Goal: Book appointment/travel/reservation

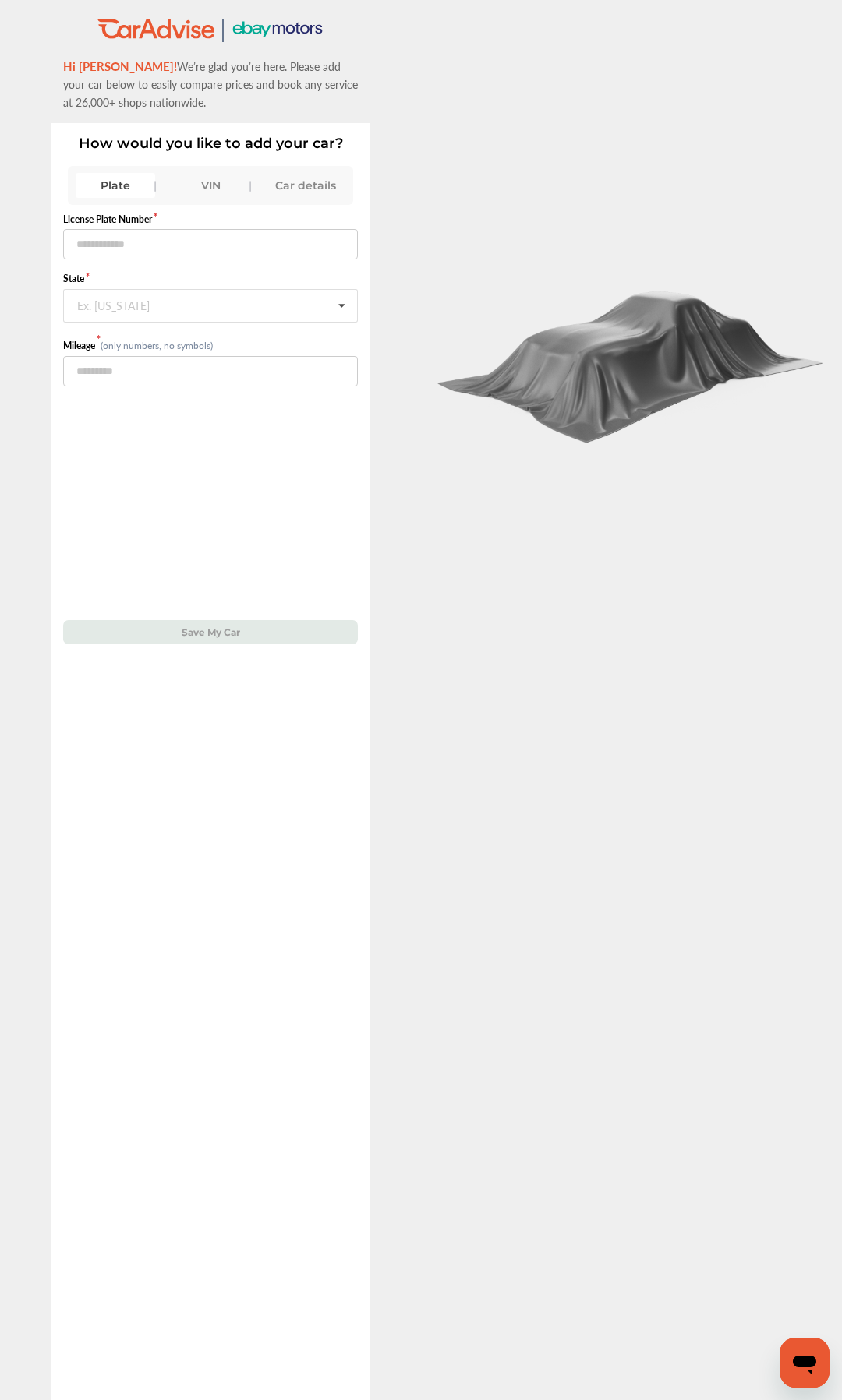
drag, startPoint x: 208, startPoint y: 187, endPoint x: 205, endPoint y: 199, distance: 12.4
click at [208, 188] on div "VIN" at bounding box center [210, 185] width 80 height 25
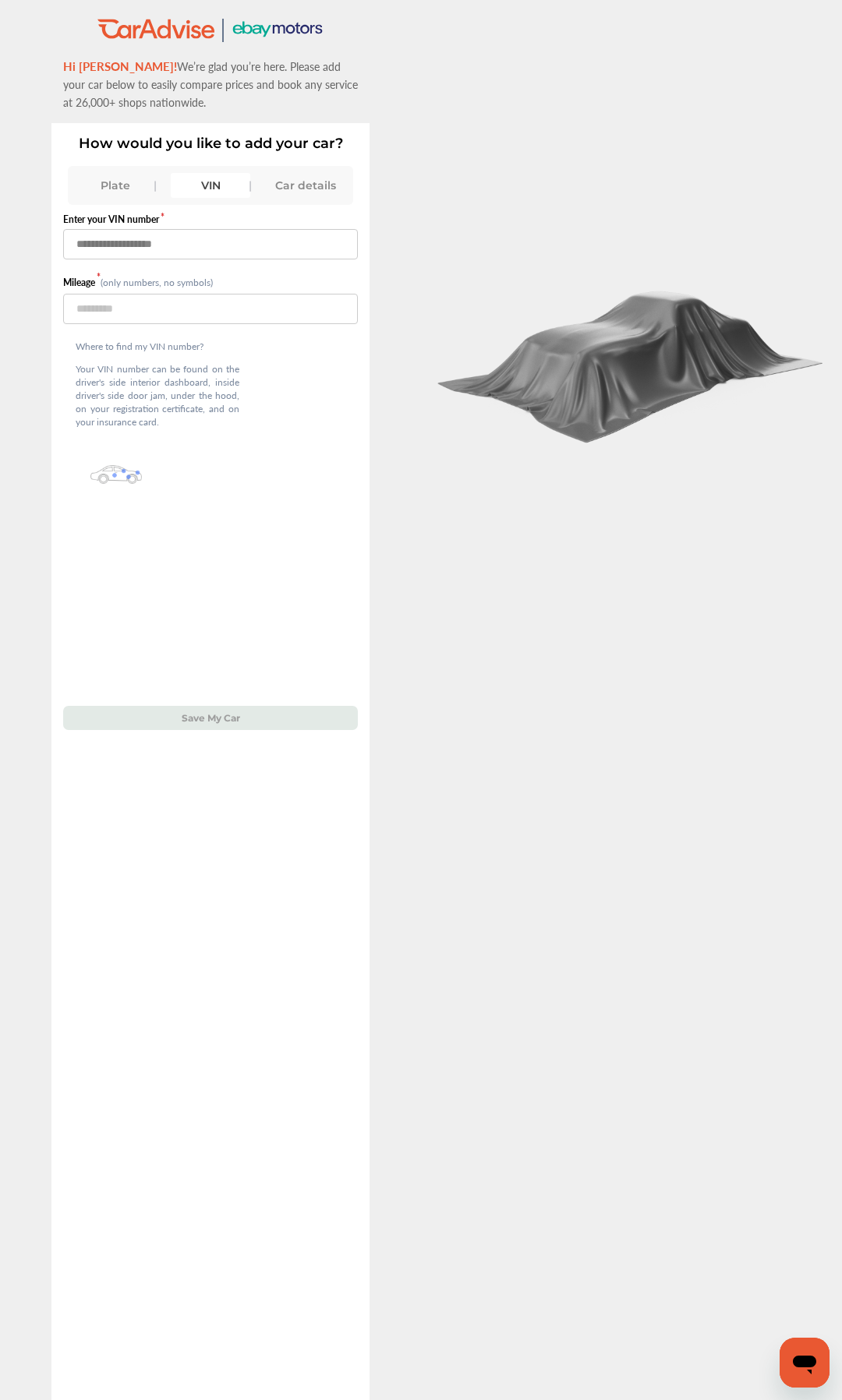
click at [201, 246] on input "text" at bounding box center [210, 244] width 295 height 30
type input "**********"
click at [177, 308] on input "number" at bounding box center [210, 309] width 295 height 30
type input "****"
click at [192, 660] on button "Save My Car" at bounding box center [210, 718] width 295 height 25
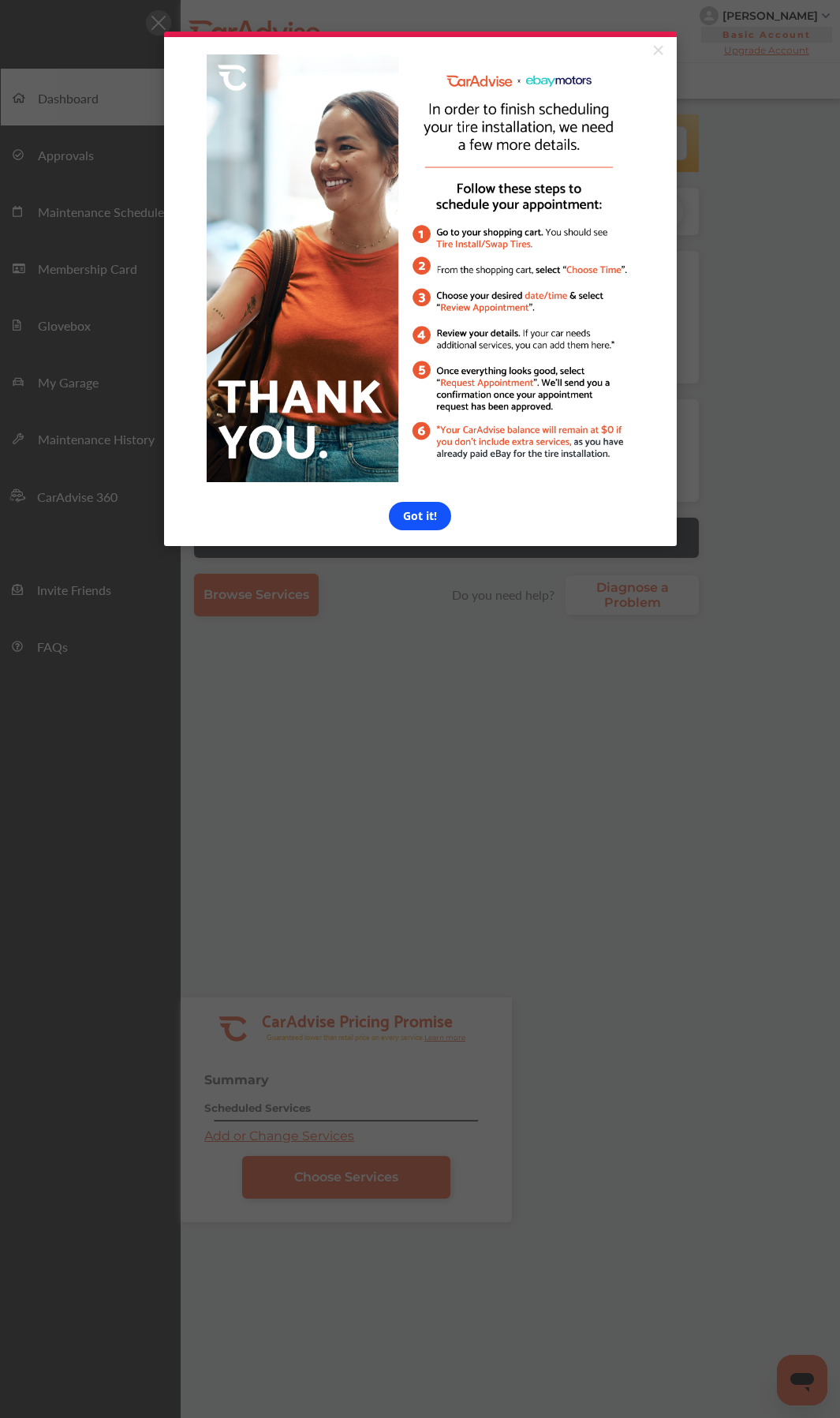
click at [422, 526] on link "Got it!" at bounding box center [420, 516] width 63 height 29
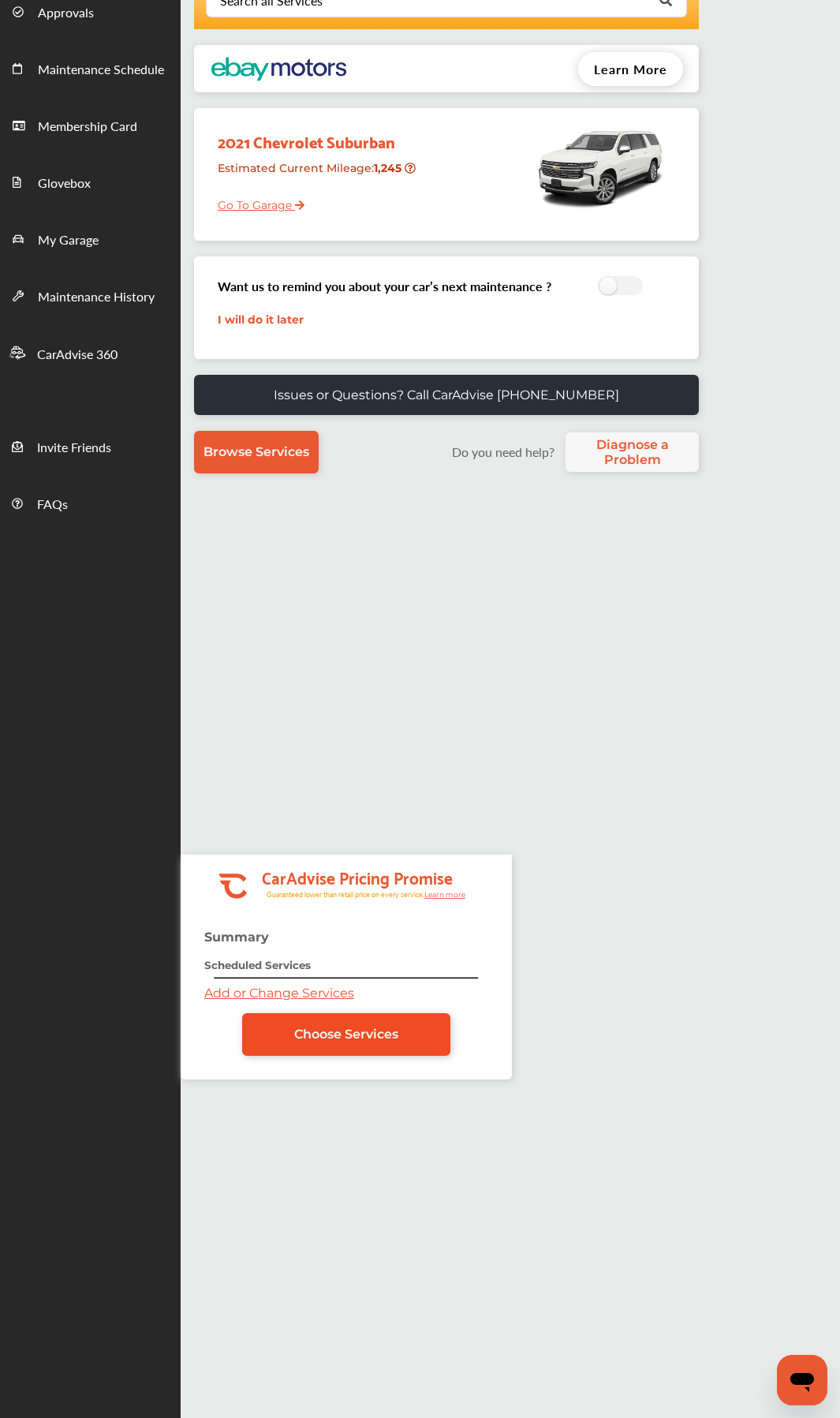
scroll to position [259, 0]
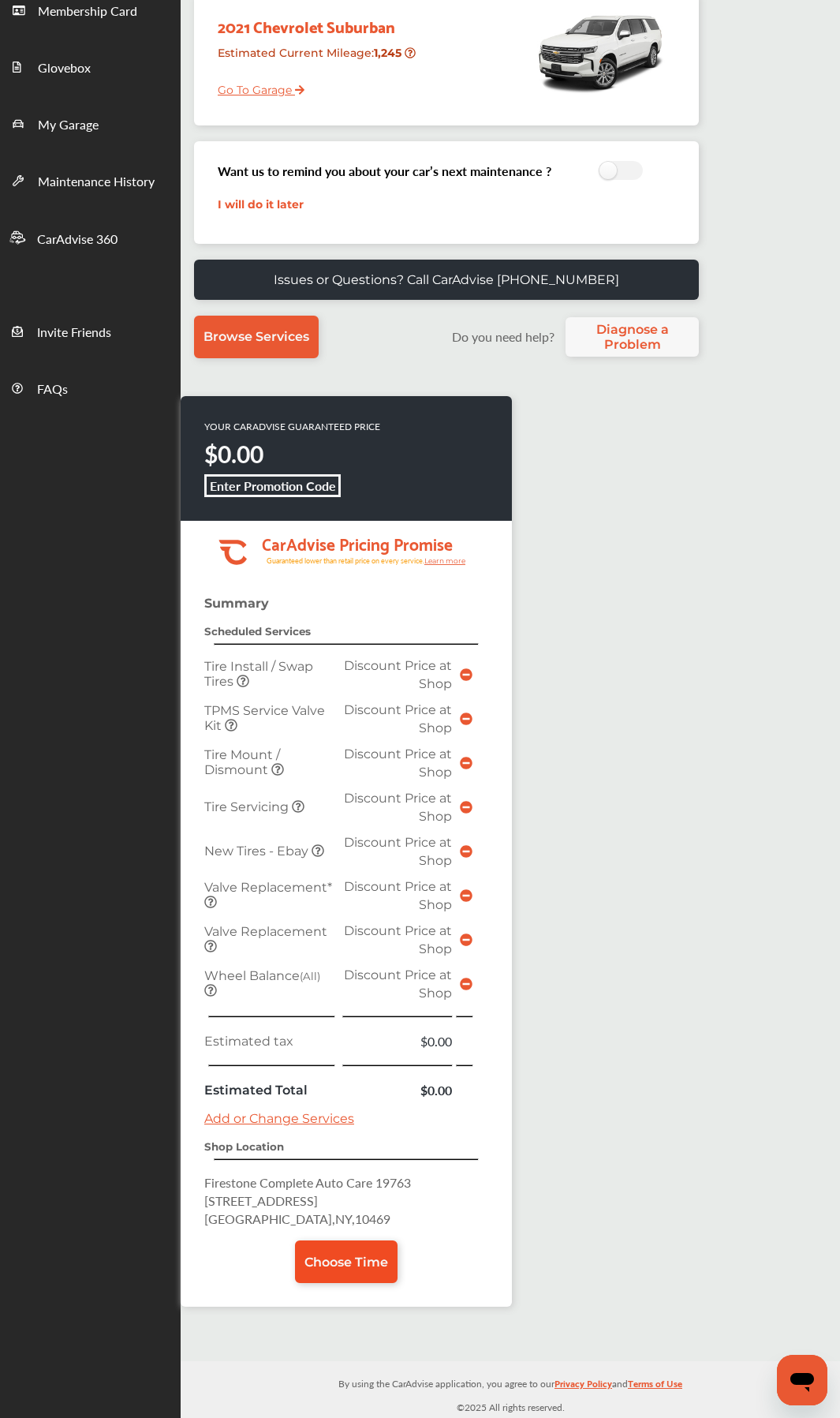
click at [343, 1268] on span "Choose Time" at bounding box center [346, 1262] width 84 height 15
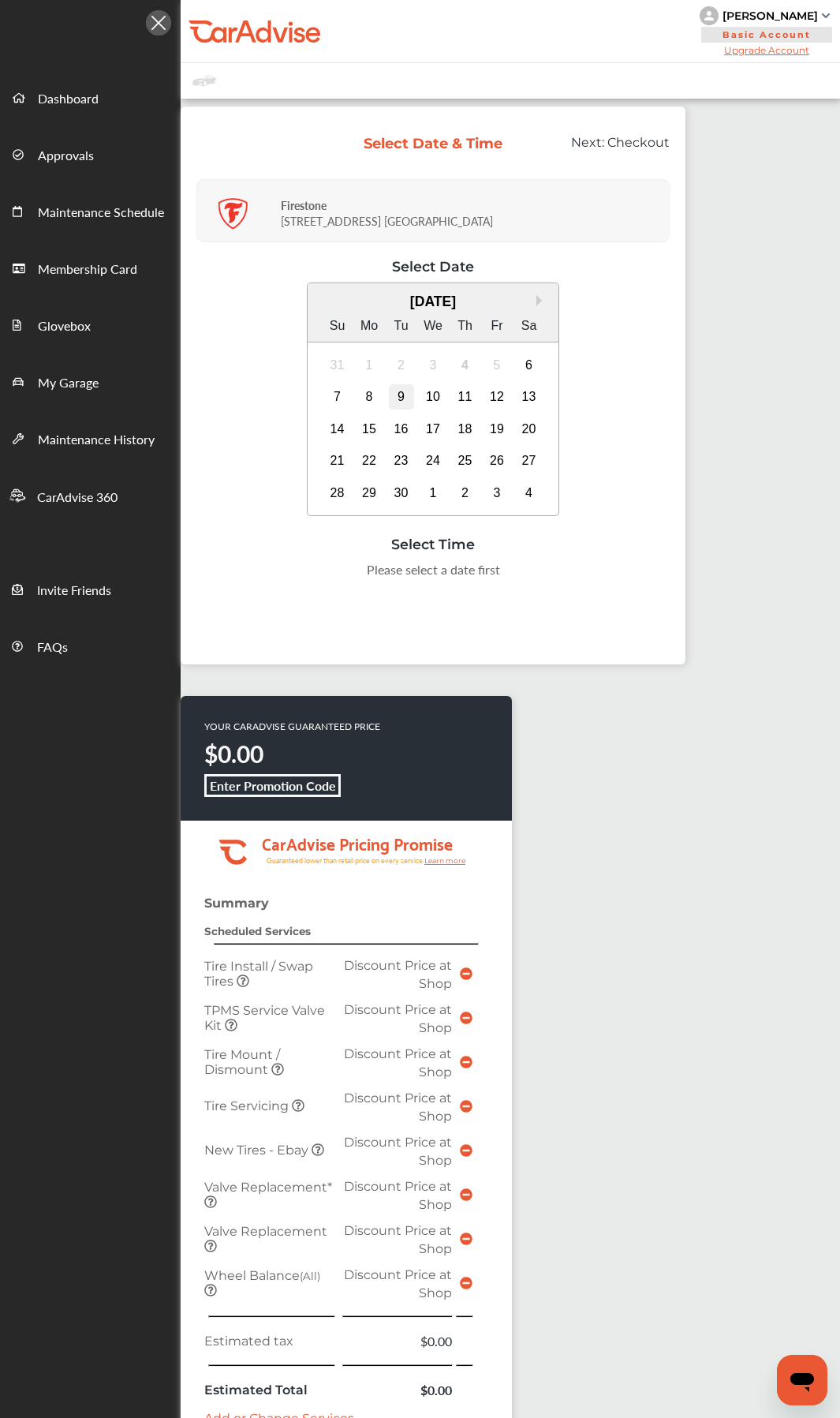
click at [405, 398] on div "9" at bounding box center [401, 396] width 25 height 25
click at [284, 573] on div "8:00 AM" at bounding box center [275, 575] width 74 height 29
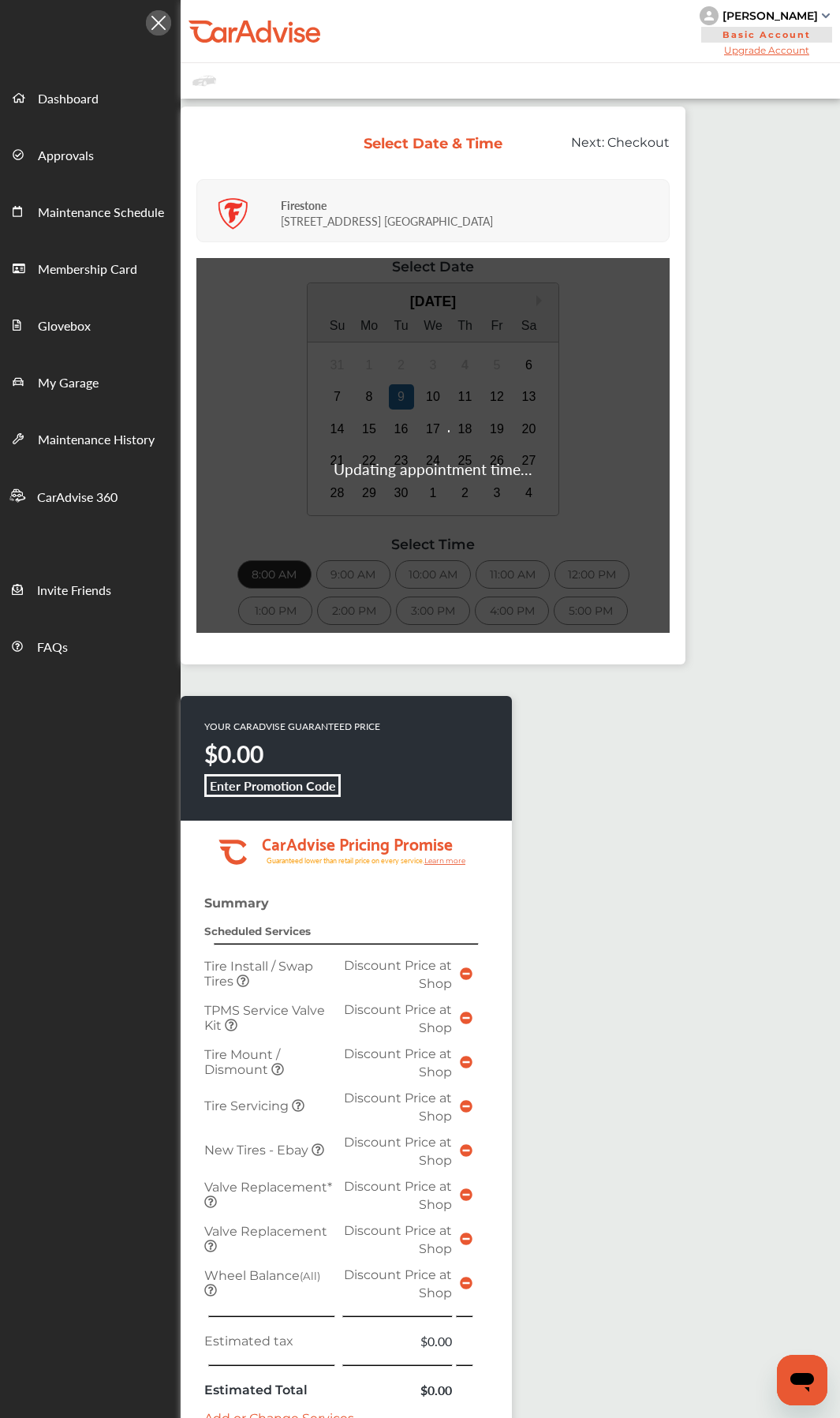
click at [418, 576] on div "Updating appointment time..." at bounding box center [432, 445] width 473 height 374
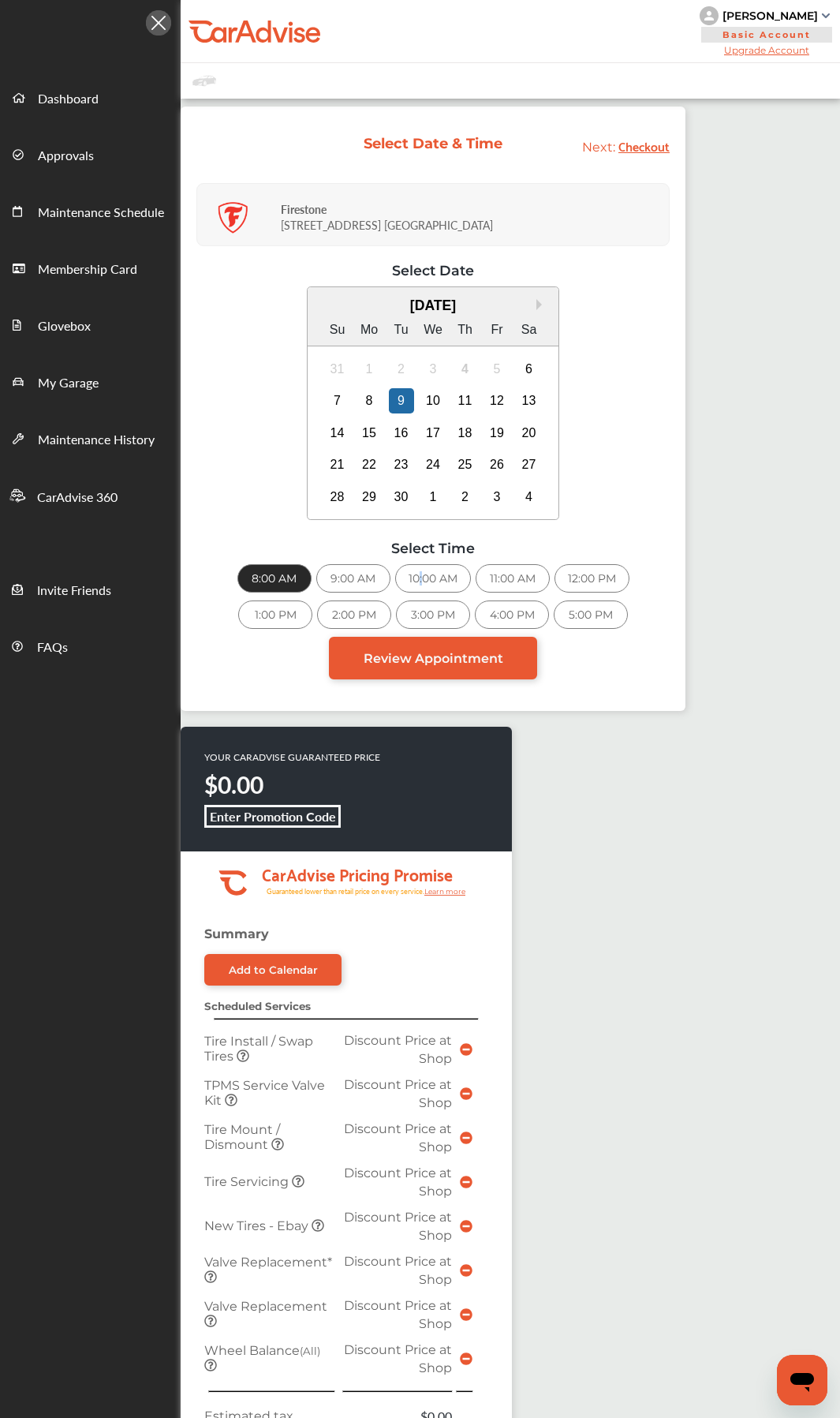
click at [418, 576] on div "10:00 AM" at bounding box center [433, 579] width 76 height 29
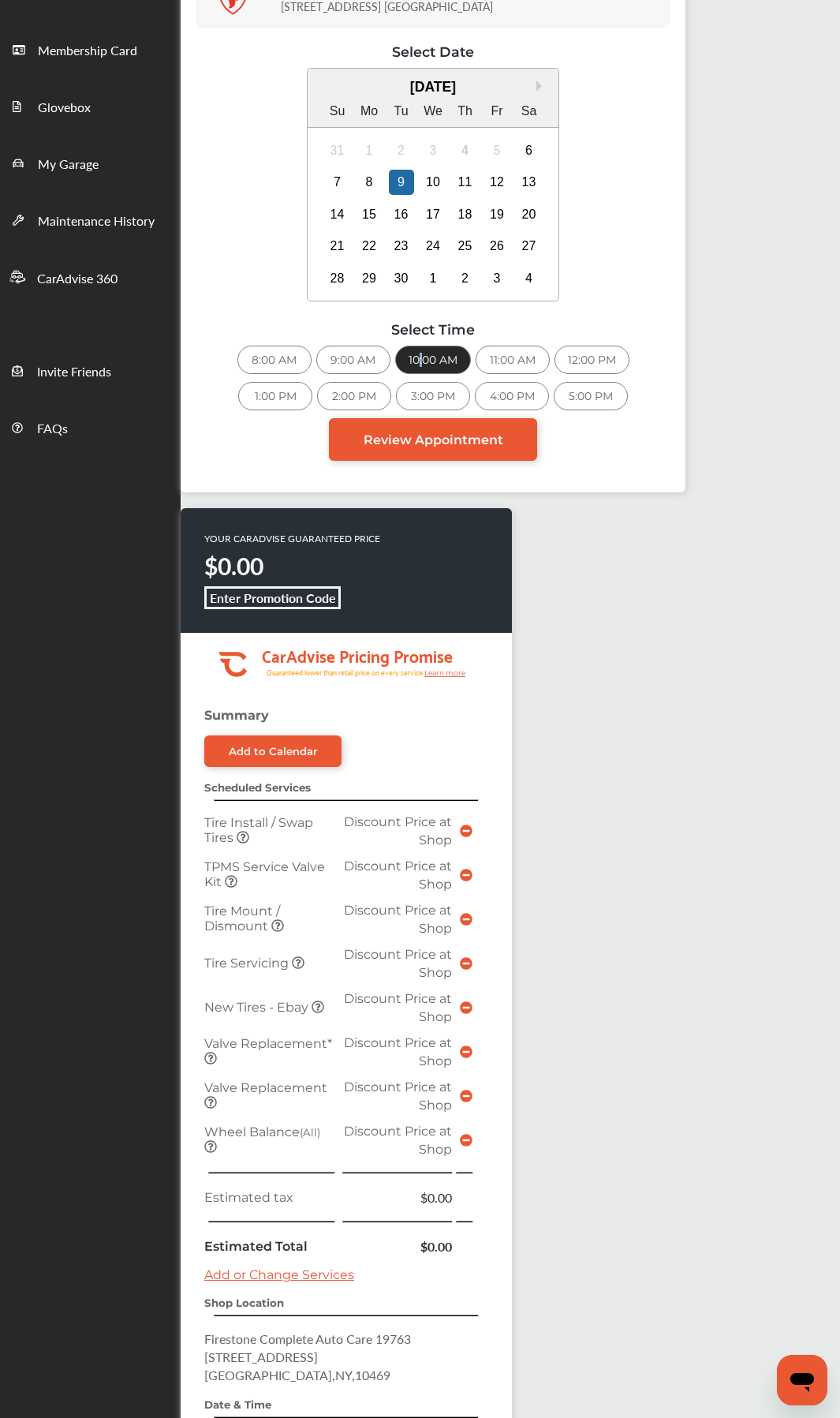
scroll to position [455, 0]
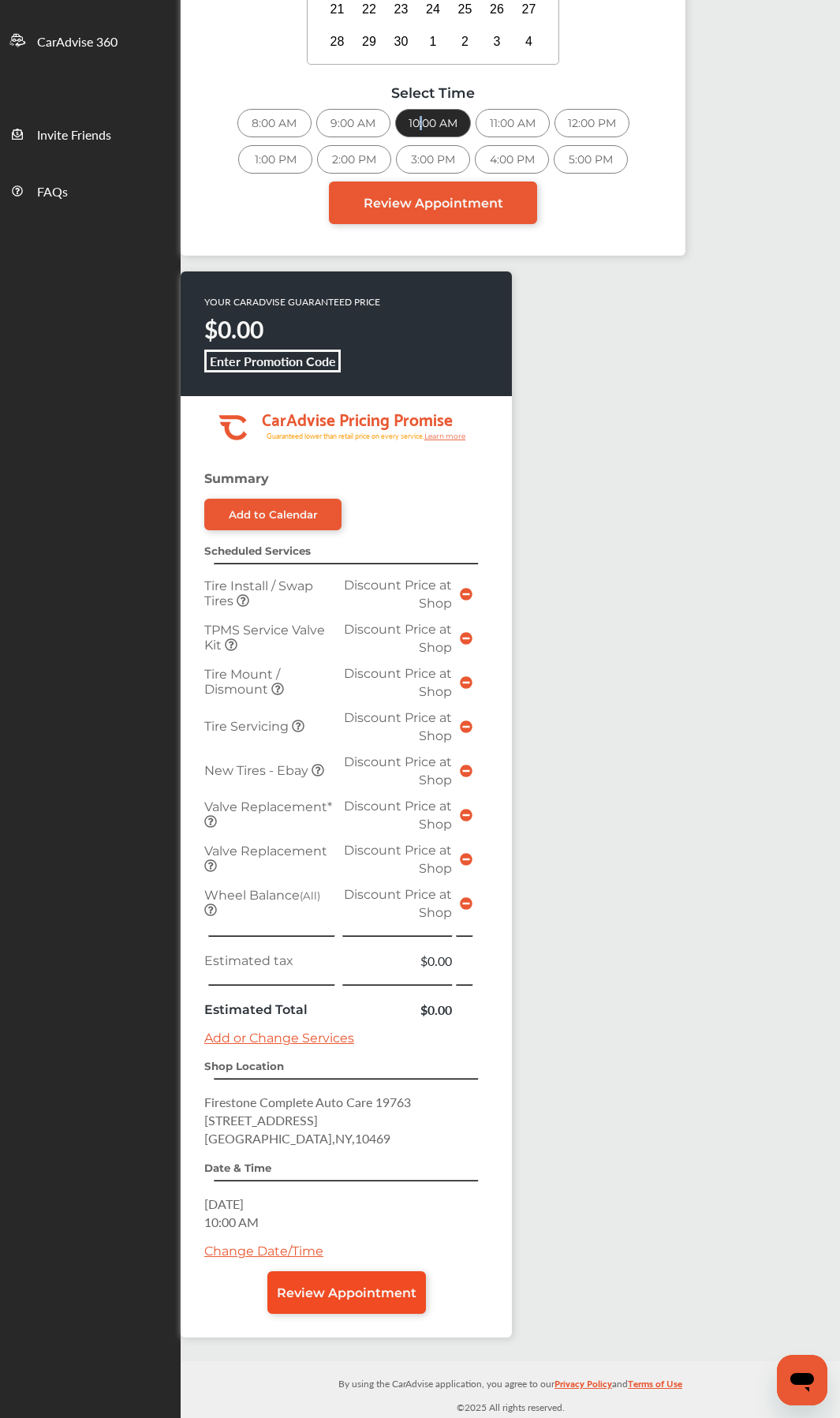
click at [357, 1298] on span "Review Appointment" at bounding box center [346, 1293] width 139 height 15
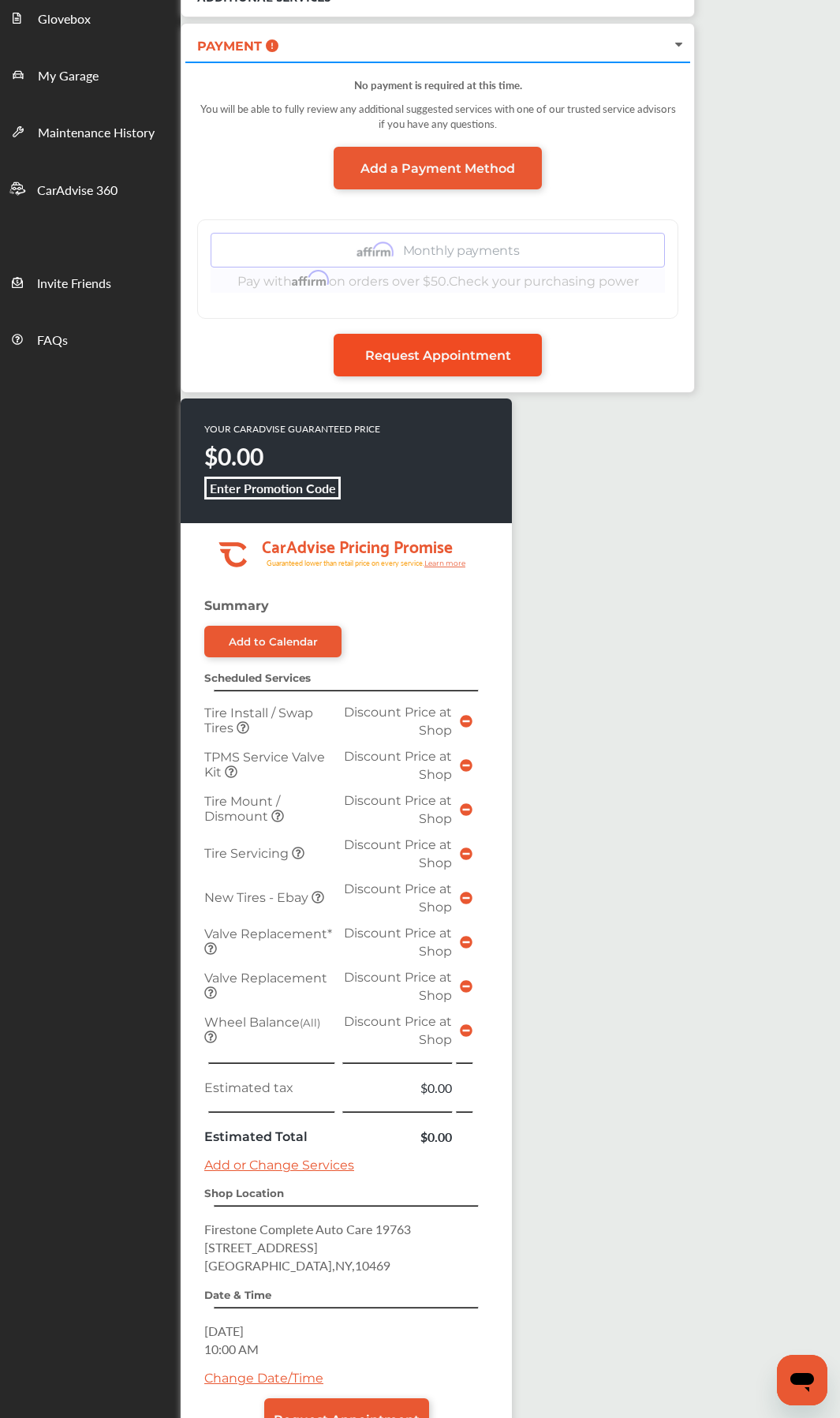
scroll to position [237, 0]
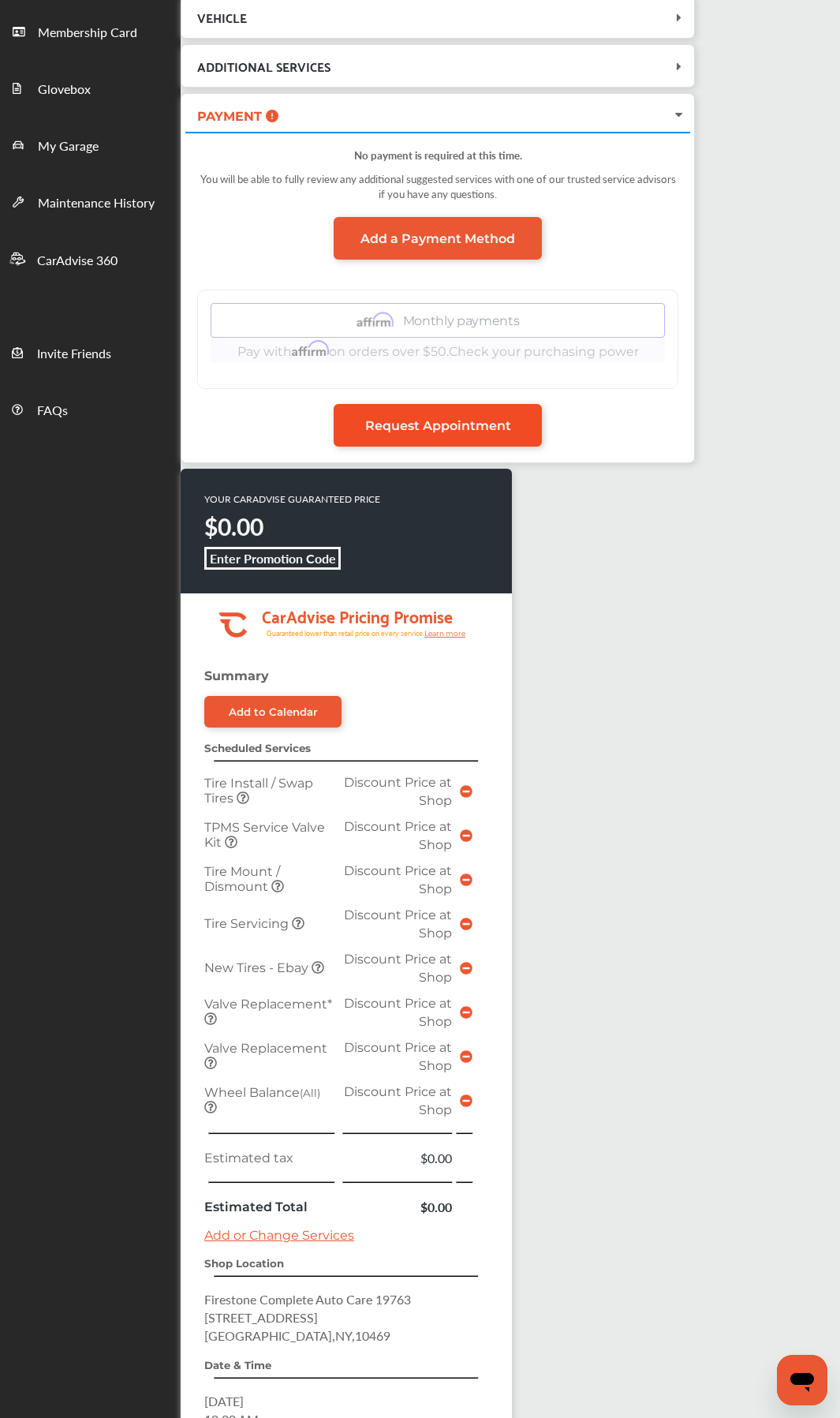
click at [463, 416] on link "Request Appointment" at bounding box center [437, 425] width 208 height 43
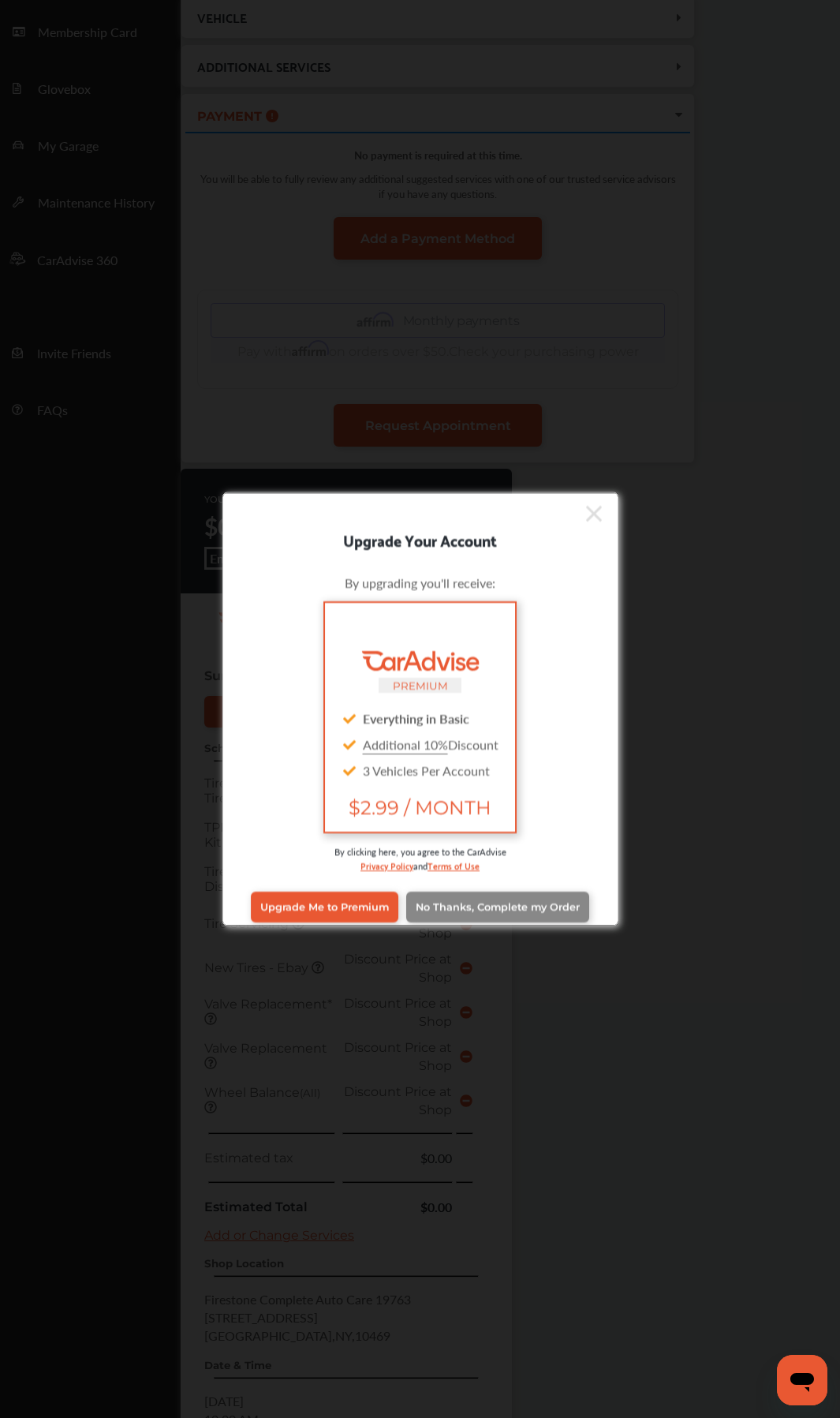
click at [489, 915] on link "No Thanks, Complete my Order" at bounding box center [498, 906] width 183 height 30
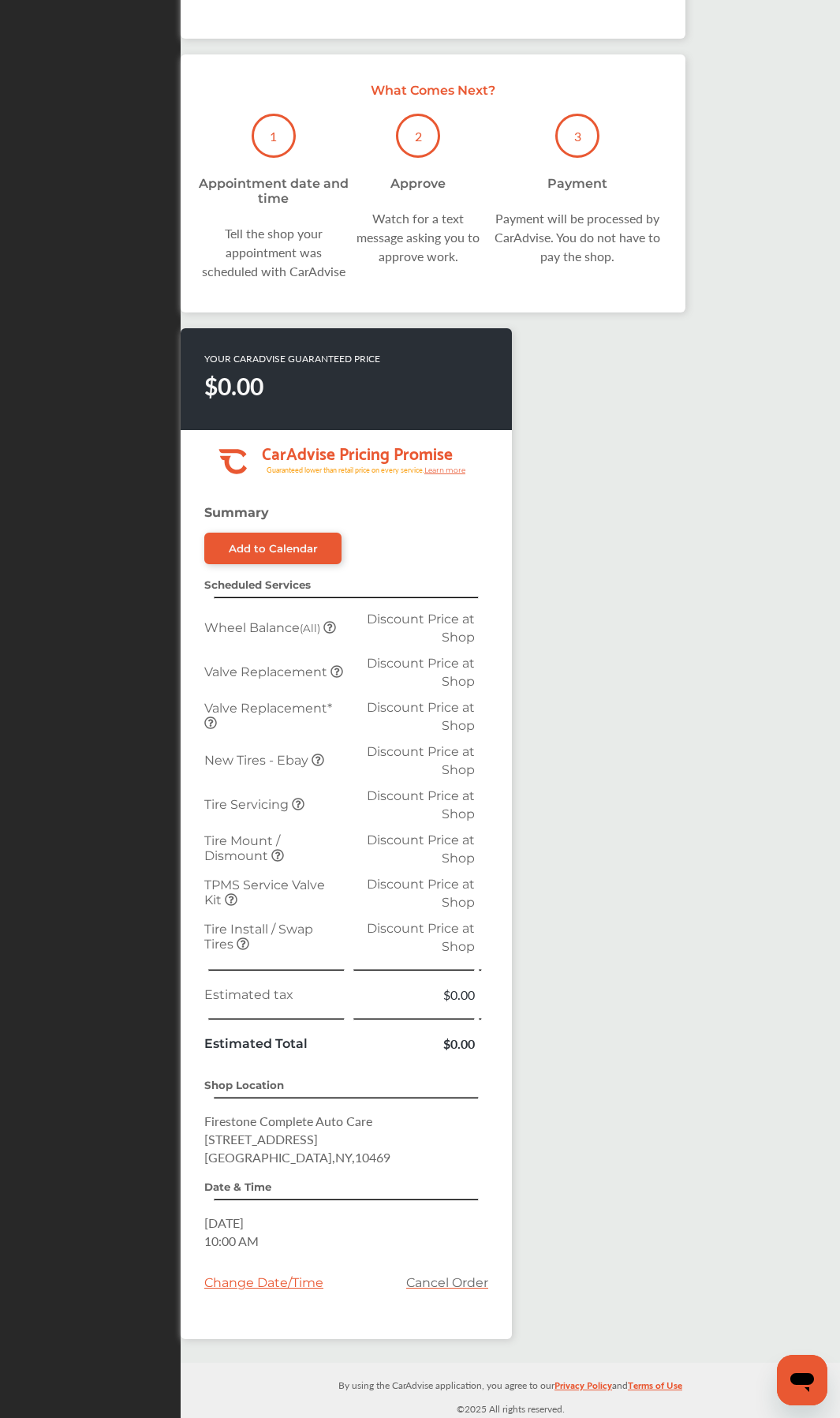
scroll to position [663, 0]
